Goal: Transaction & Acquisition: Download file/media

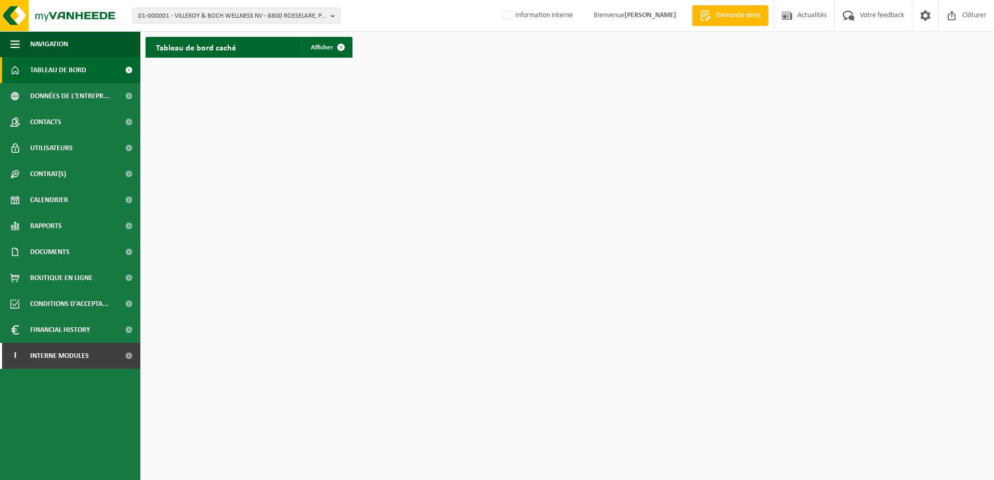
click at [177, 14] on span "01-000001 - VILLEROY & BOCH WELLNESS NV - 8800 ROESELARE, POPULIERSTRAAT 1" at bounding box center [232, 16] width 188 height 16
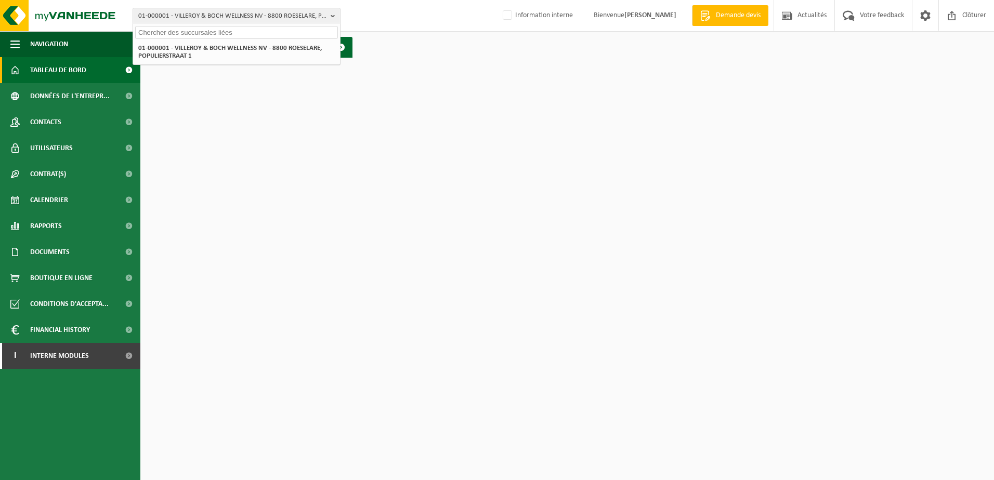
click at [175, 34] on input "text" at bounding box center [236, 32] width 203 height 13
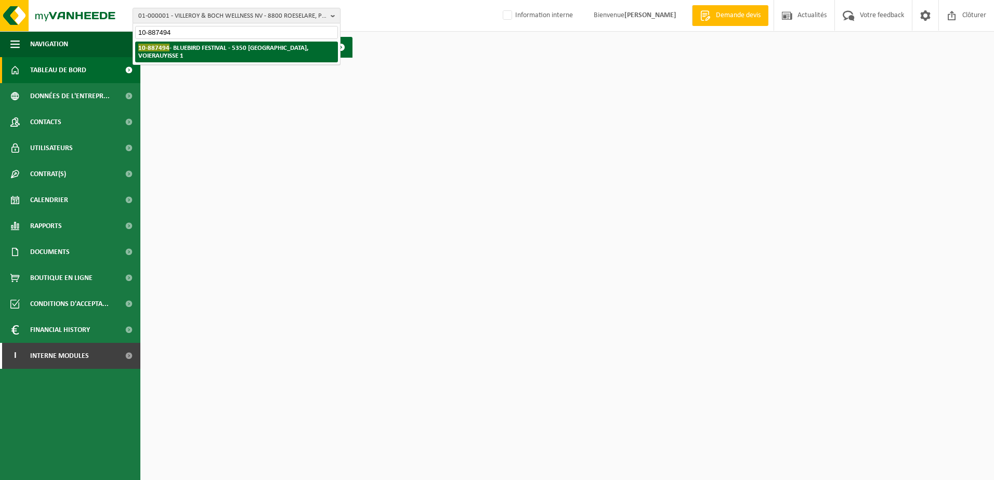
type input "10-887494"
click at [241, 46] on strong "10-887494 - BLUEBIRD FESTIVAL - 5350 OHEY, VOIERAUYISSE 1" at bounding box center [223, 52] width 170 height 16
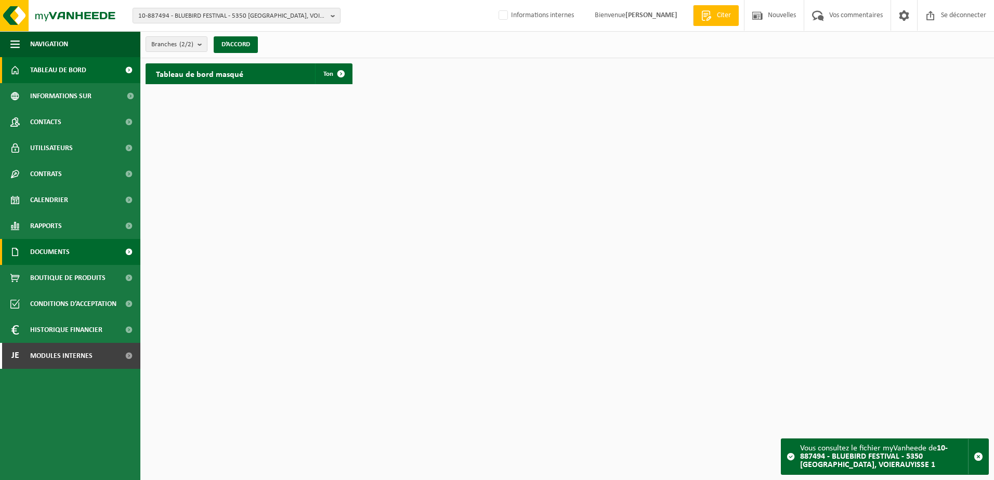
click at [68, 263] on span "Documents" at bounding box center [50, 252] width 40 height 26
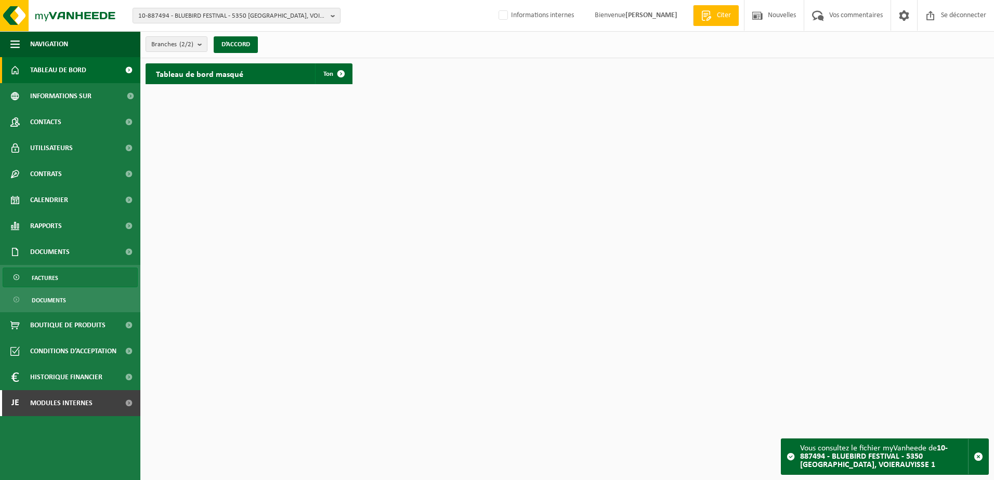
click at [71, 278] on link "Factures" at bounding box center [70, 278] width 135 height 20
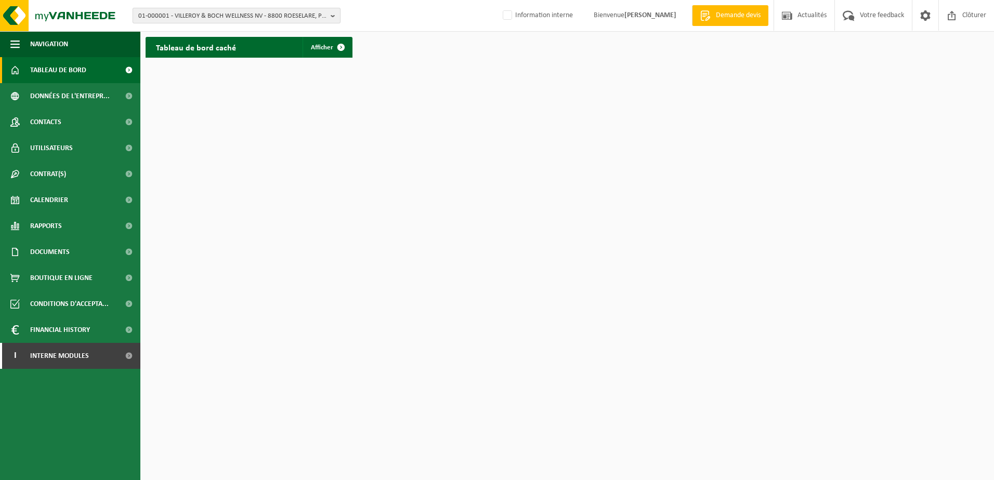
click at [213, 16] on span "01-000001 - VILLEROY & BOCH WELLNESS NV - 8800 ROESELARE, POPULIERSTRAAT 1" at bounding box center [232, 16] width 188 height 16
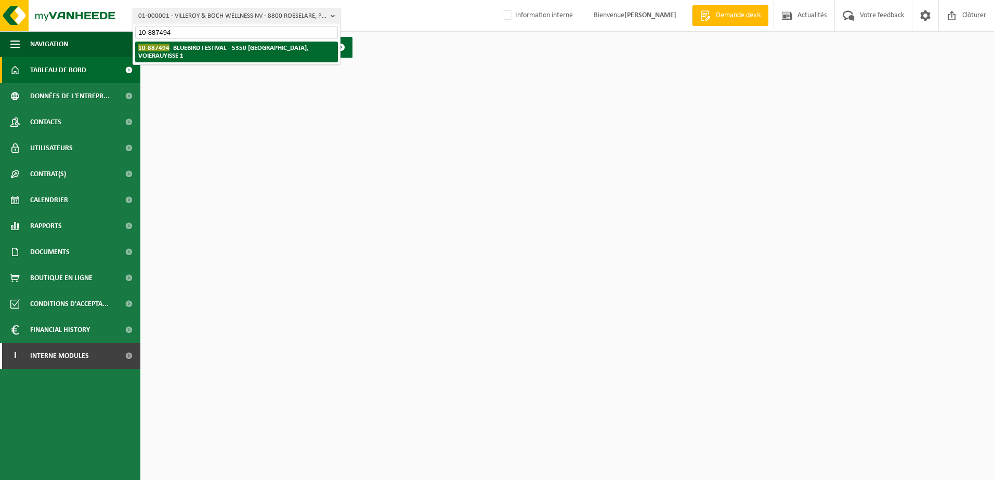
type input "10-887494"
click at [223, 48] on strong "10-887494 - BLUEBIRD FESTIVAL - 5350 OHEY, VOIERAUYISSE 1" at bounding box center [223, 52] width 170 height 16
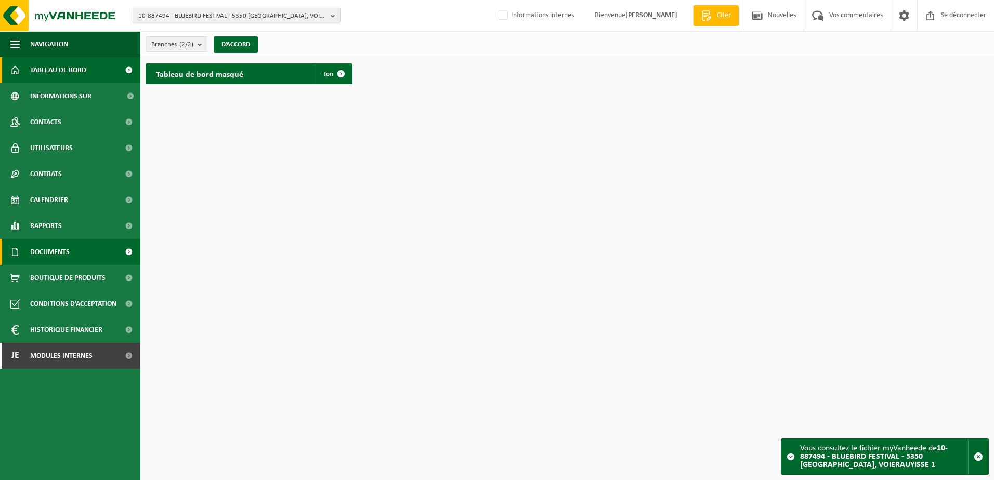
click at [61, 247] on span "Documents" at bounding box center [50, 252] width 40 height 26
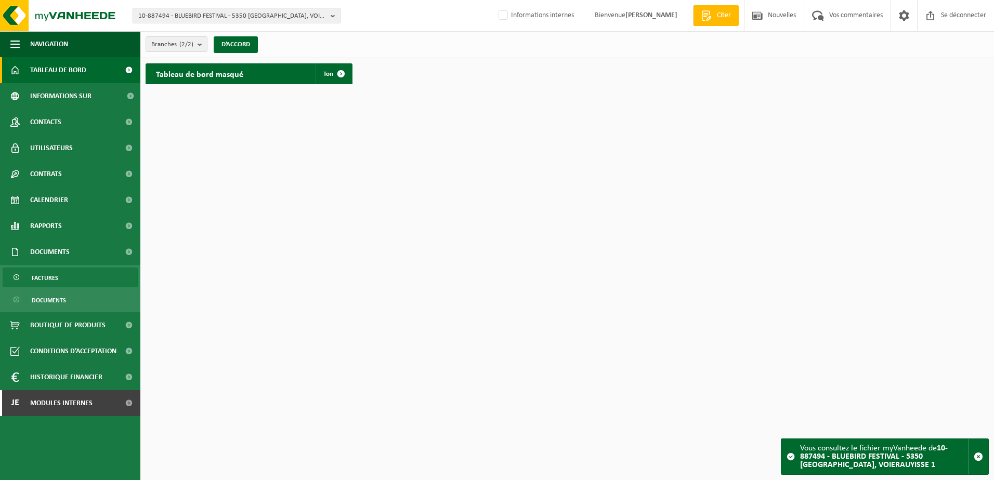
click at [62, 282] on link "Factures" at bounding box center [70, 278] width 135 height 20
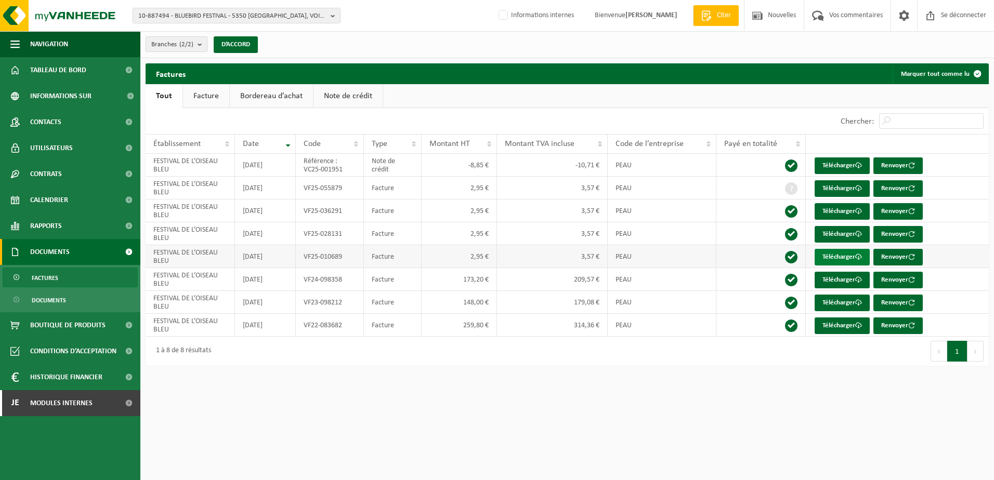
click at [836, 259] on font "Télécharger" at bounding box center [839, 257] width 33 height 7
click at [186, 19] on span "10-887494 - BLUEBIRD FESTIVAL - 5350 OHEY, VOIERAUYISSE 1" at bounding box center [232, 16] width 188 height 16
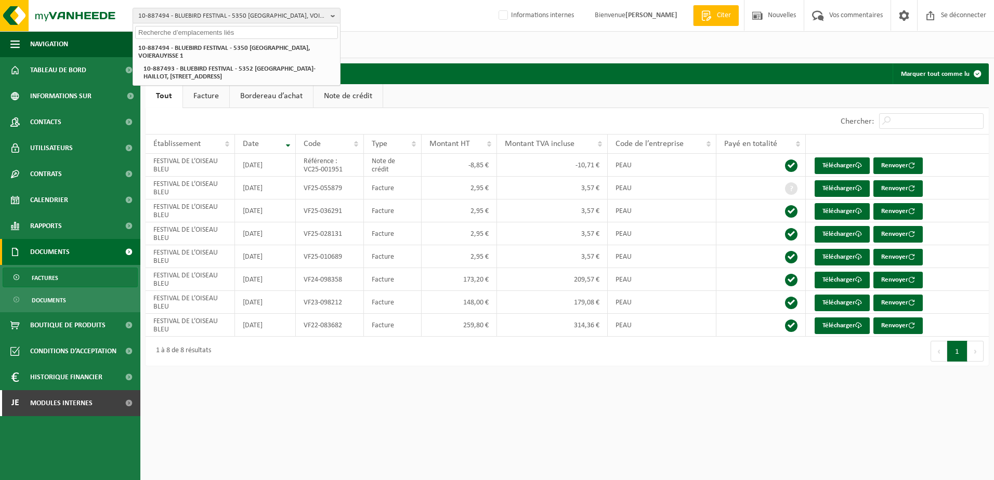
click at [194, 36] on input "text" at bounding box center [236, 32] width 203 height 13
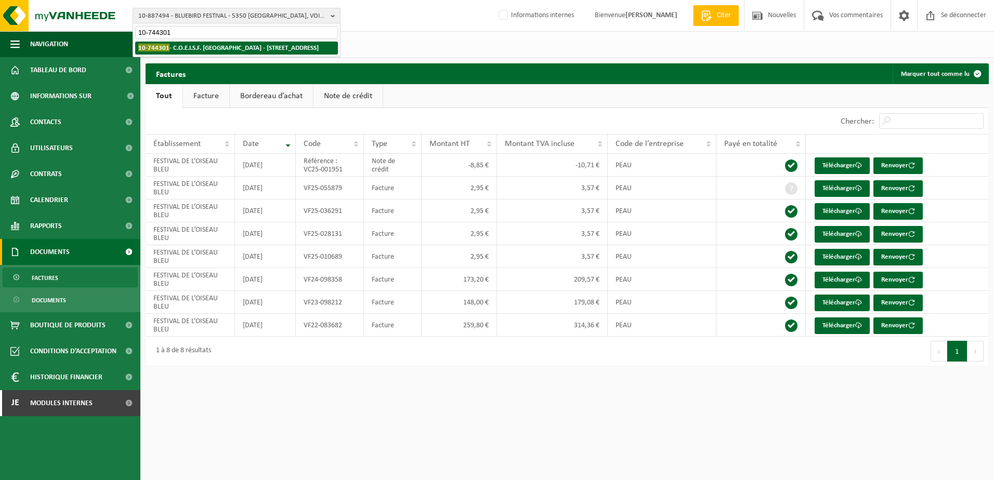
type input "10-744301"
click at [240, 48] on strong "10-744301 - C.O.E.I.S.F. ASBL - INSTITUT ST-FERDINAND - 7012 JEMAPPES, AVENUE D…" at bounding box center [228, 48] width 180 height 8
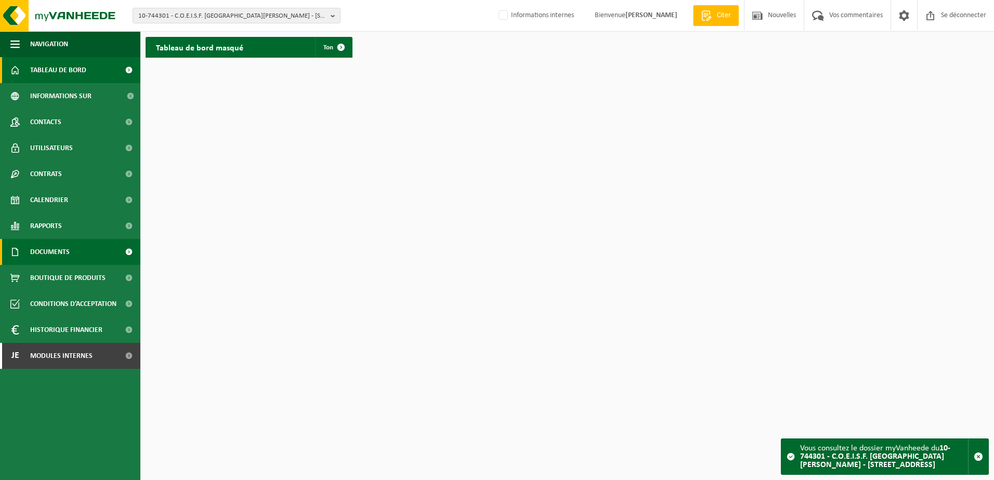
click at [64, 254] on span "Documents" at bounding box center [50, 252] width 40 height 26
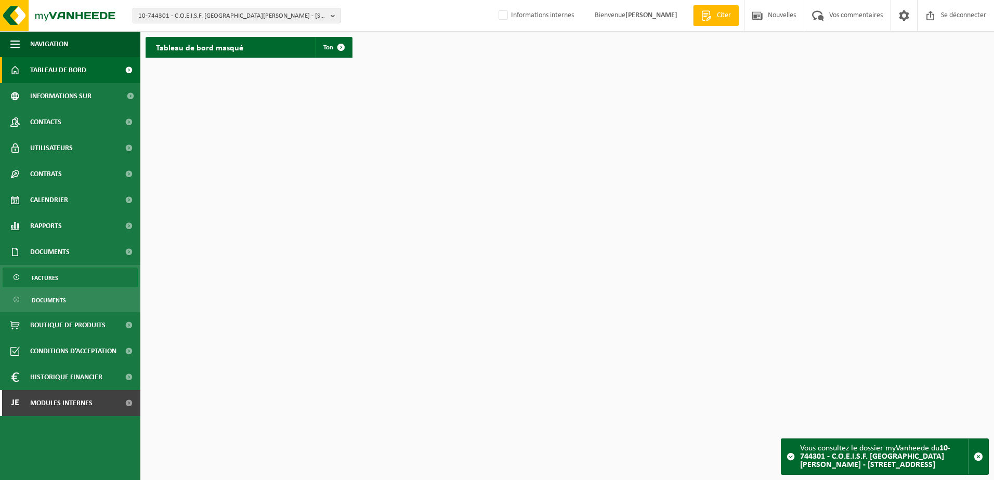
click at [67, 283] on link "Factures" at bounding box center [70, 278] width 135 height 20
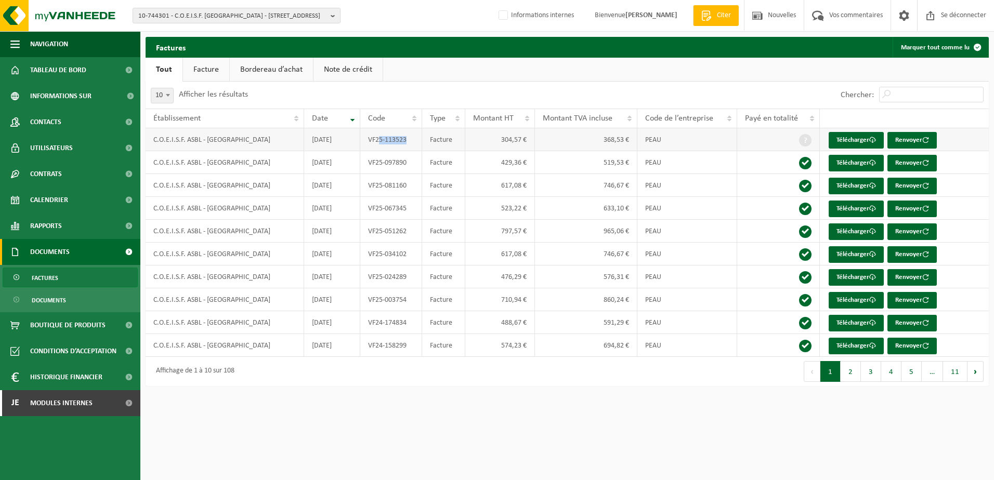
drag, startPoint x: 411, startPoint y: 141, endPoint x: 376, endPoint y: 144, distance: 34.9
click at [376, 144] on td "VF25-113523" at bounding box center [391, 139] width 62 height 23
click at [842, 144] on font "Télécharger" at bounding box center [853, 140] width 33 height 7
